Goal: Task Accomplishment & Management: Use online tool/utility

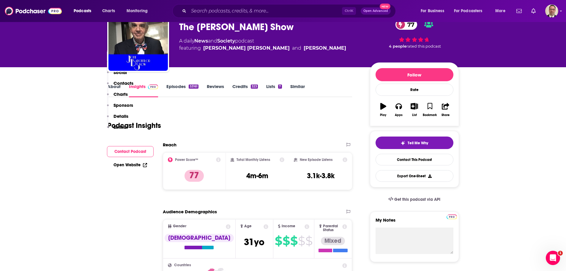
scroll to position [179, 0]
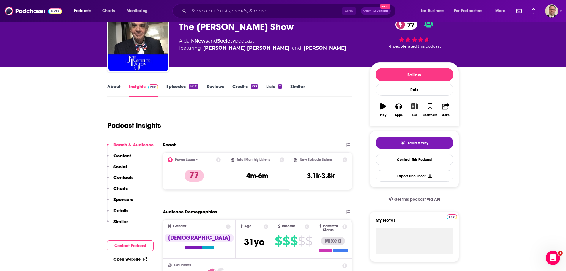
click at [413, 107] on icon "button" at bounding box center [414, 106] width 7 height 7
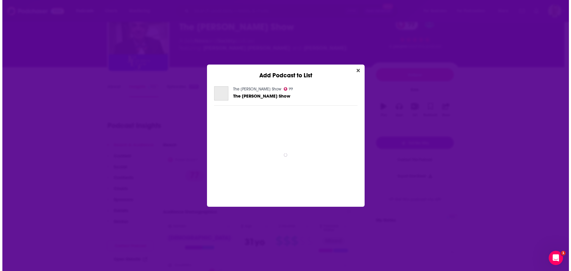
scroll to position [0, 0]
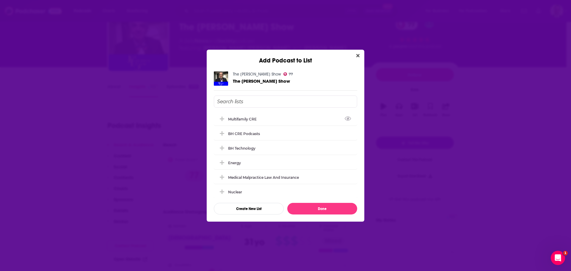
click at [251, 103] on input "Add Podcast To List" at bounding box center [285, 101] width 143 height 12
type input "Cove Capital List"
click at [246, 209] on button "Create New List" at bounding box center [249, 209] width 70 height 12
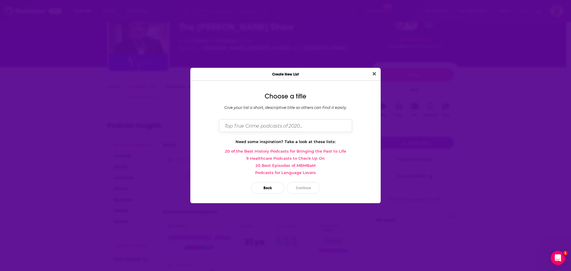
click at [274, 127] on input "Dialog" at bounding box center [285, 125] width 133 height 13
type input "A"
type input "Cove Capital List"
click at [299, 188] on button "Continue" at bounding box center [303, 188] width 33 height 12
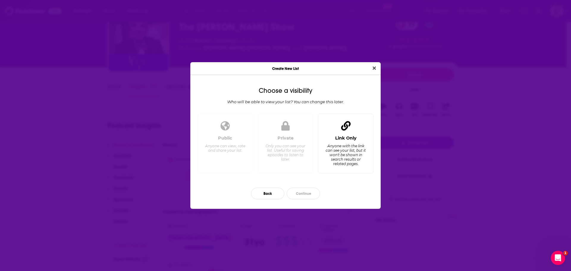
click at [347, 134] on div "Link Only Anyone with the link can see your list, but it won't be shown in sear…" at bounding box center [346, 144] width 56 height 60
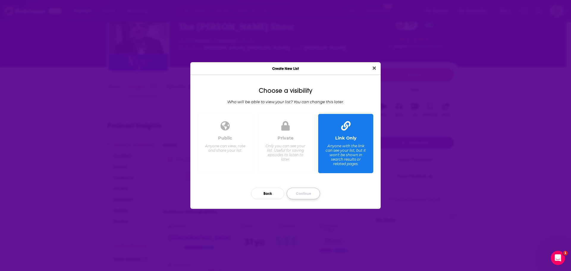
click at [295, 194] on button "Continue" at bounding box center [303, 194] width 33 height 12
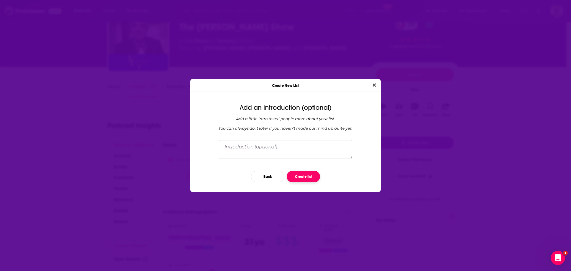
click at [301, 174] on button "Create list" at bounding box center [303, 177] width 33 height 12
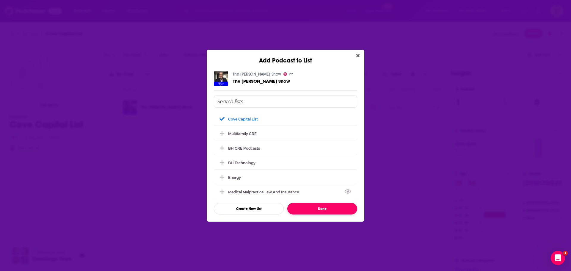
click at [310, 208] on button "Done" at bounding box center [322, 209] width 70 height 12
